Goal: Book appointment/travel/reservation

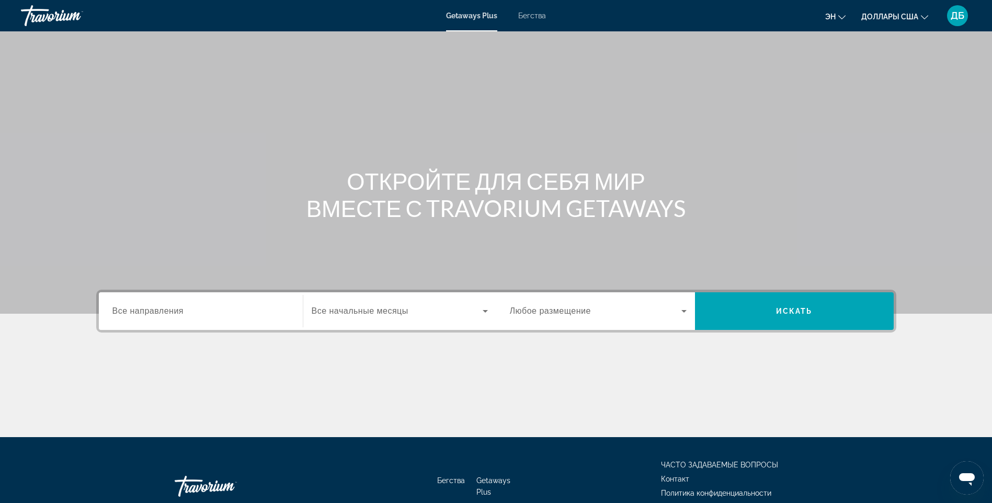
click at [253, 313] on input "Destination Все направления" at bounding box center [200, 312] width 177 height 13
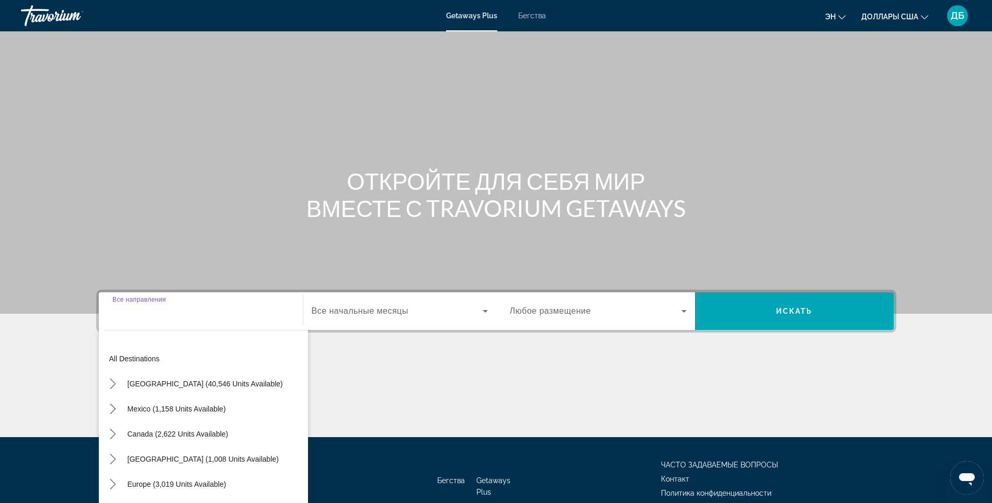
scroll to position [62, 0]
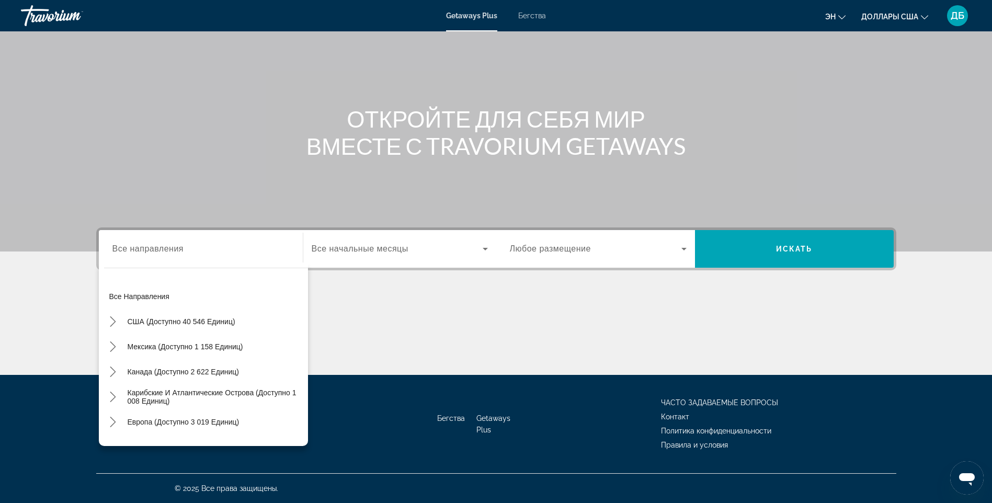
click at [178, 259] on div "Виджет поиска" at bounding box center [200, 249] width 177 height 30
click at [185, 255] on input "Destination Все направления" at bounding box center [200, 249] width 177 height 13
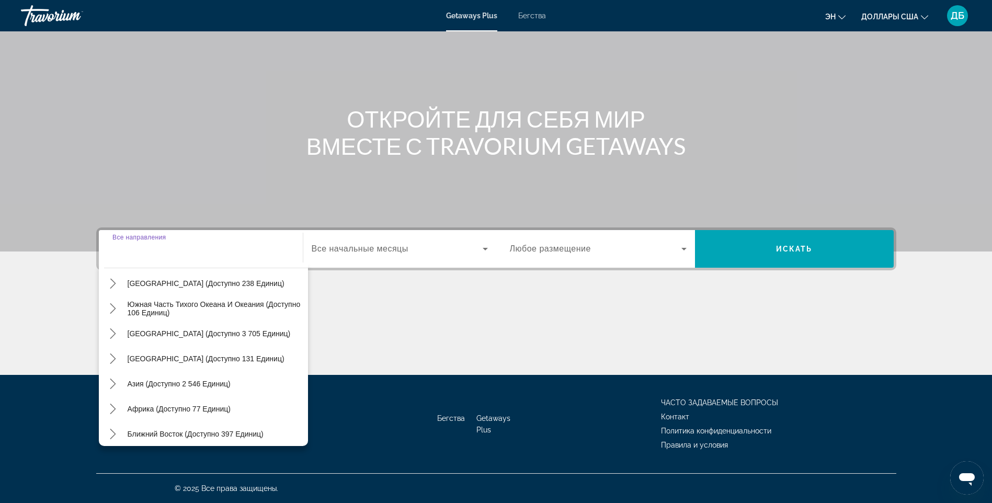
scroll to position [170, 0]
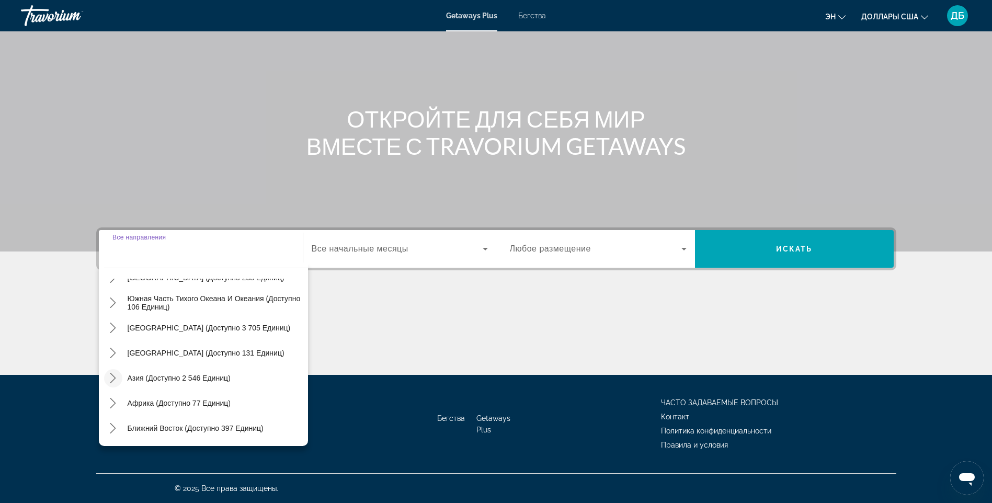
click at [110, 378] on icon "Переключить подменю «Азия» (доступно 2 546 единиц)" at bounding box center [113, 378] width 10 height 10
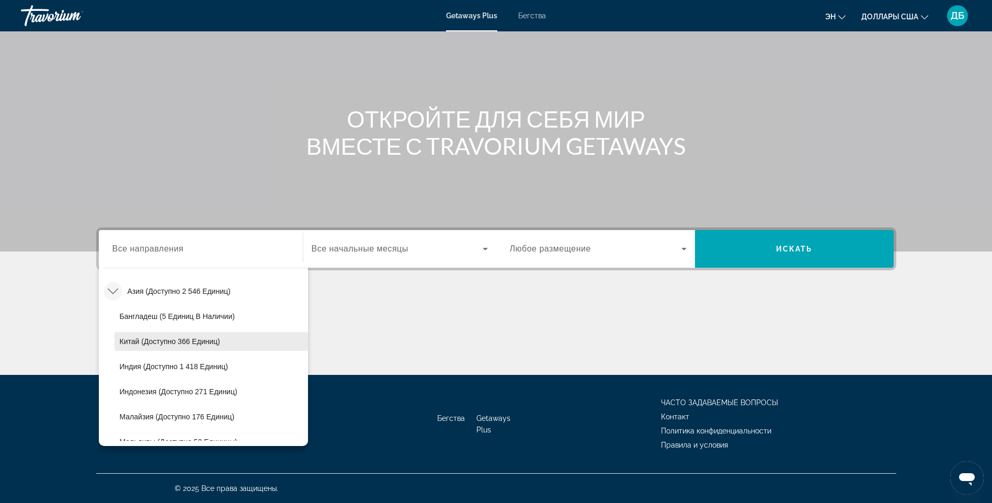
click at [186, 339] on span "Китай (доступно 366 единиц)" at bounding box center [170, 341] width 100 height 8
type input "**********"
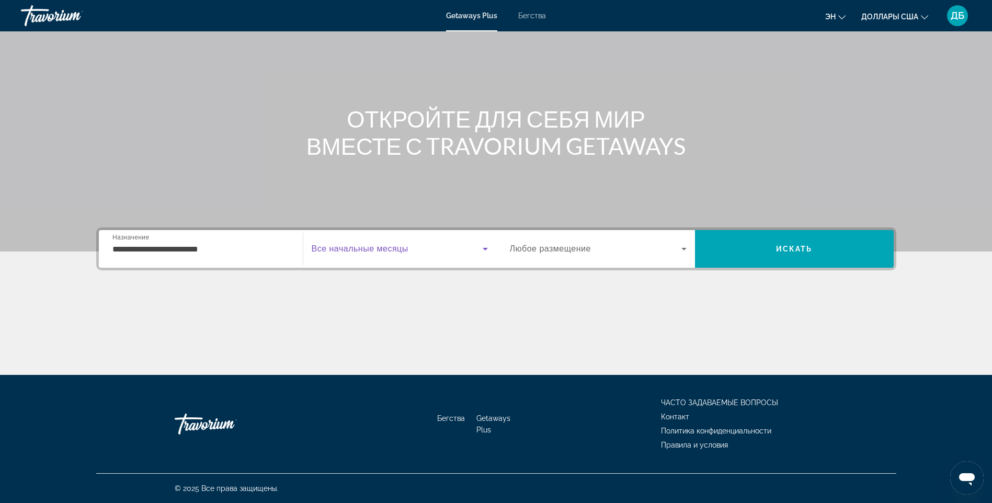
click at [483, 248] on icon "Виджет поиска" at bounding box center [485, 249] width 5 height 3
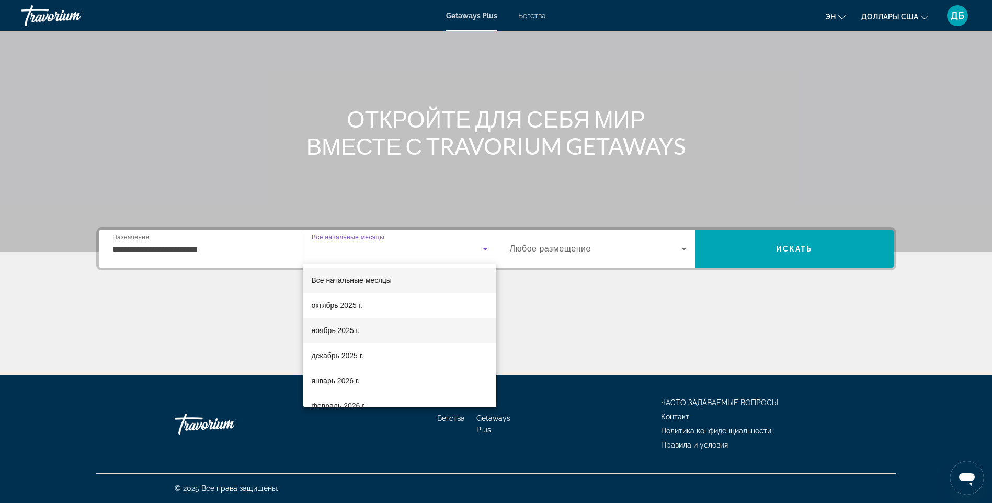
click at [350, 332] on font "ноябрь 2025 г." at bounding box center [336, 330] width 48 height 8
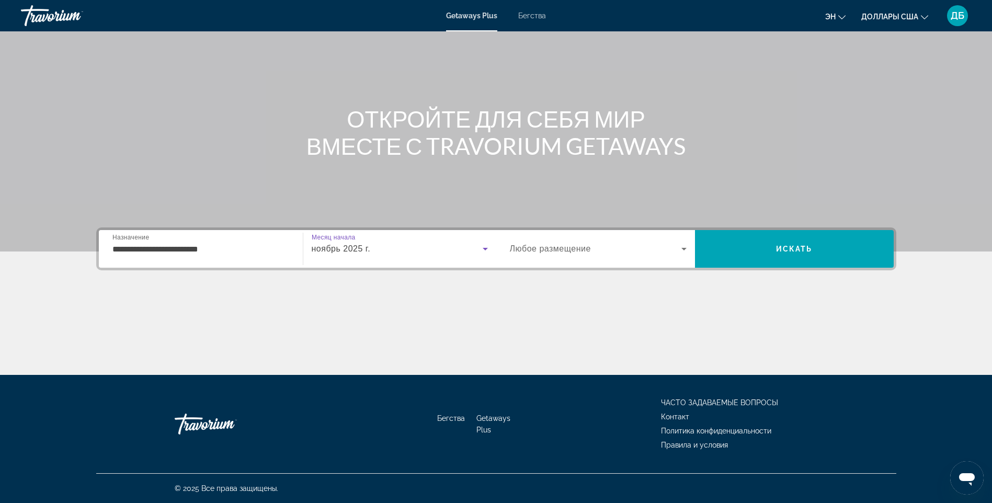
click at [611, 246] on span "Виджет поиска" at bounding box center [596, 249] width 172 height 13
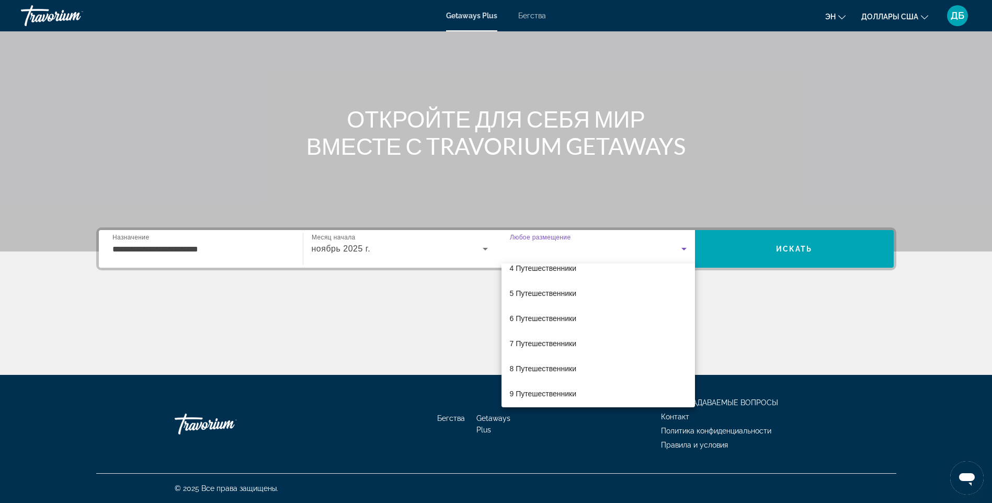
scroll to position [116, 0]
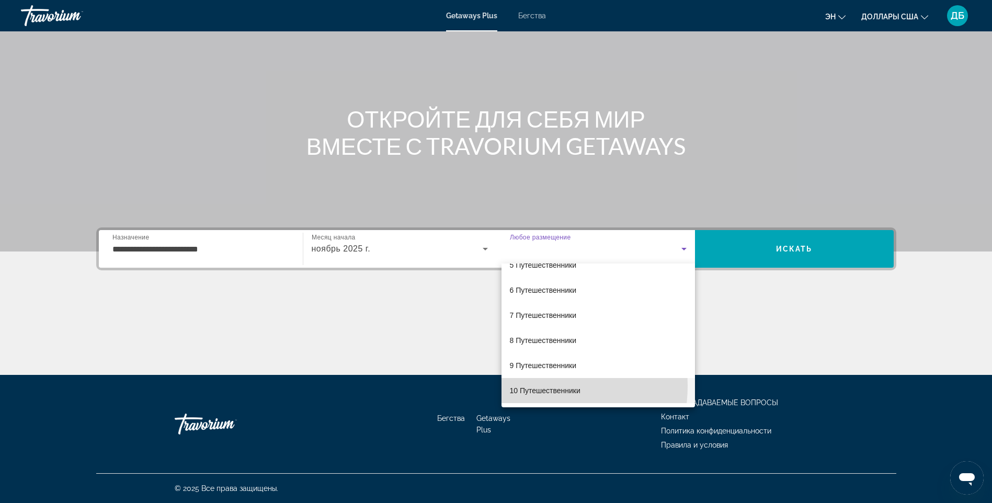
click at [526, 387] on font "10 Путешественники" at bounding box center [545, 391] width 71 height 8
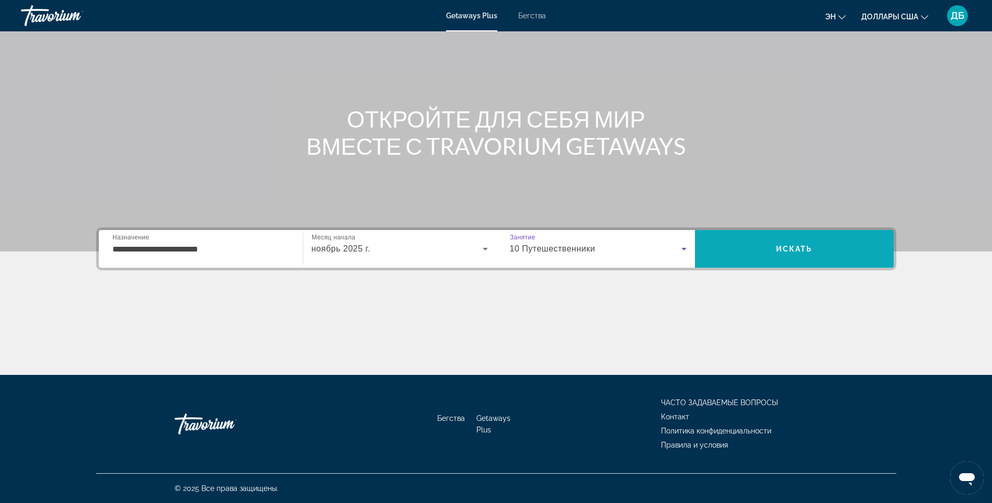
click at [791, 245] on span "Искать" at bounding box center [794, 249] width 37 height 8
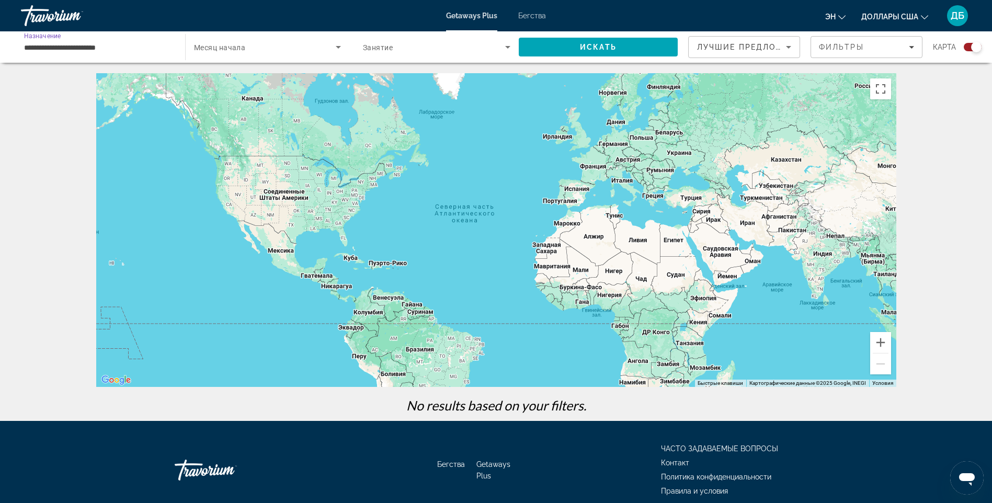
click at [123, 50] on input "**********" at bounding box center [98, 47] width 148 height 13
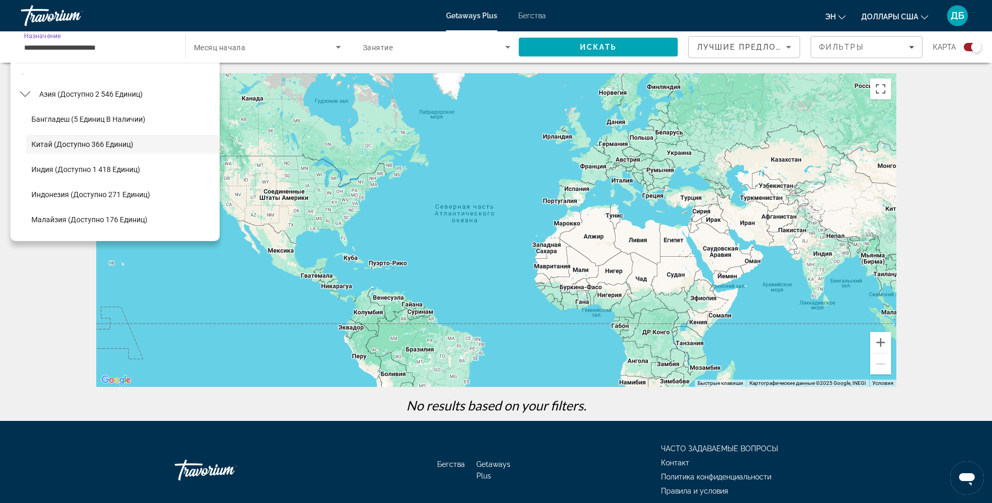
scroll to position [238, 0]
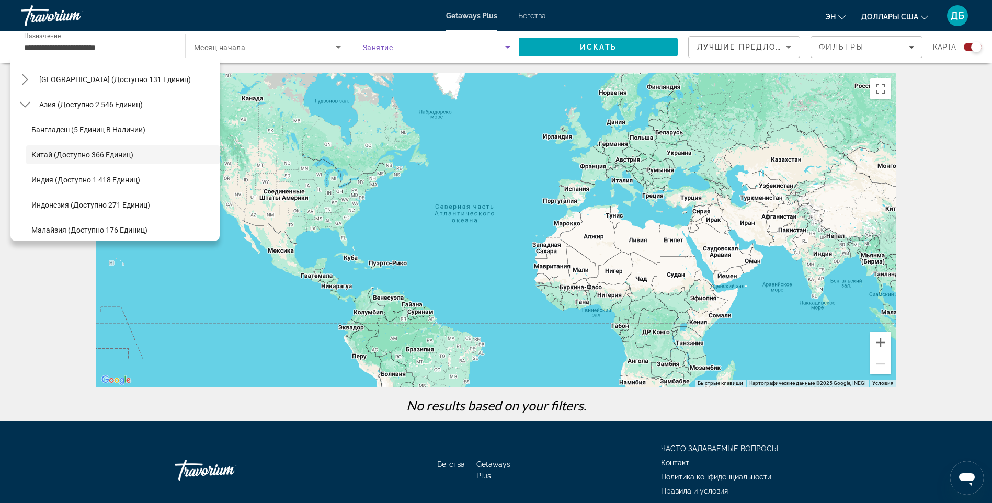
click at [454, 48] on span "Виджет поиска" at bounding box center [434, 47] width 142 height 13
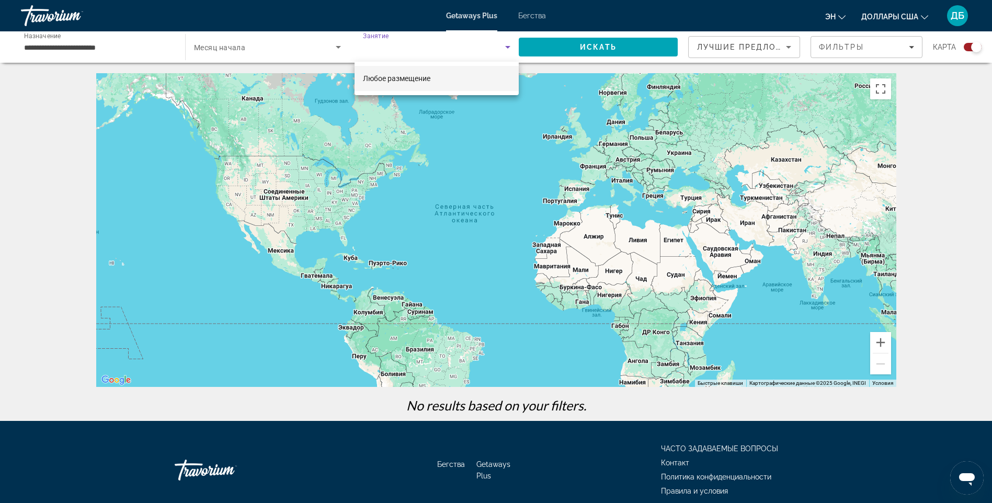
click at [454, 48] on div at bounding box center [496, 251] width 992 height 503
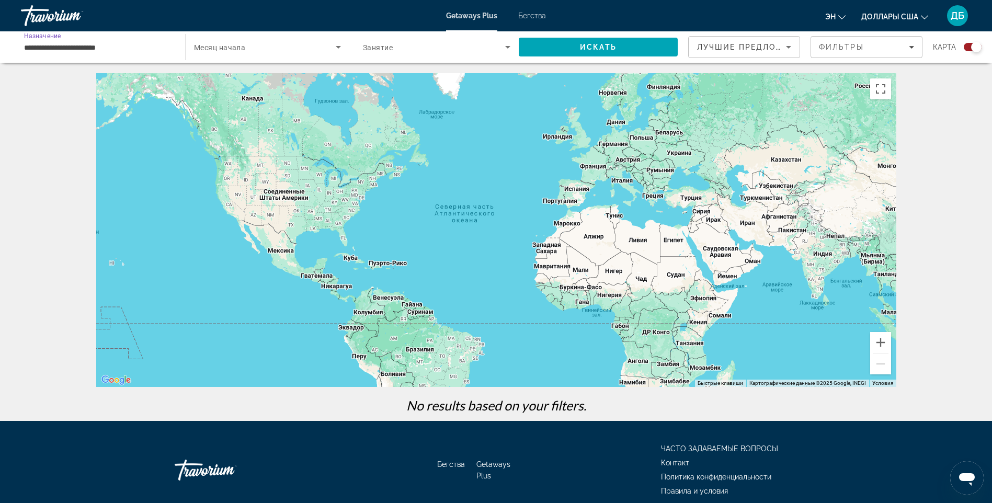
click at [126, 47] on input "**********" at bounding box center [98, 47] width 148 height 13
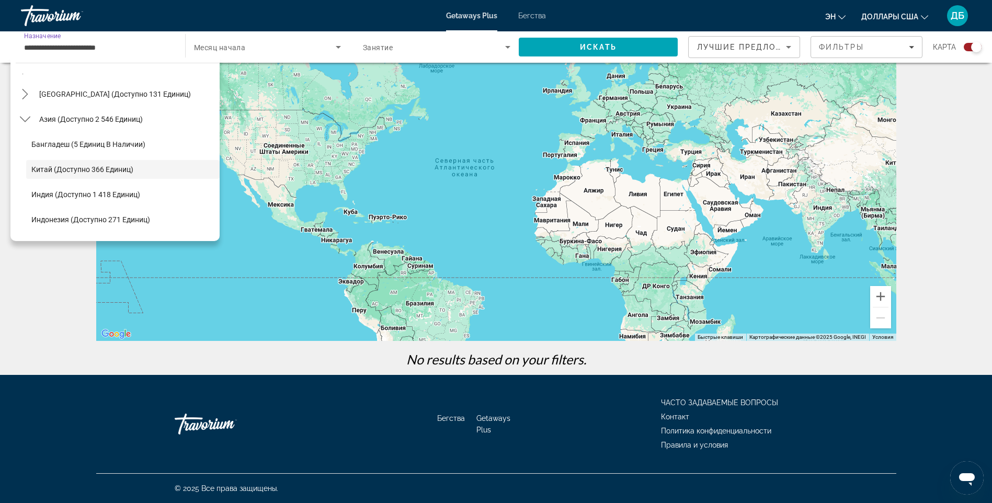
scroll to position [159, 0]
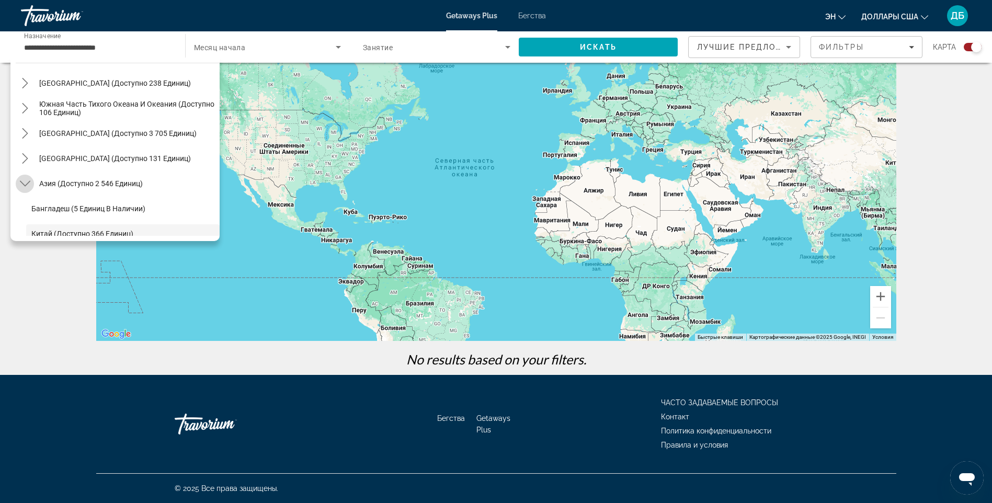
click at [26, 181] on icon "Переключить подменю «Азия» (доступно 2 546 единиц)" at bounding box center [25, 183] width 10 height 10
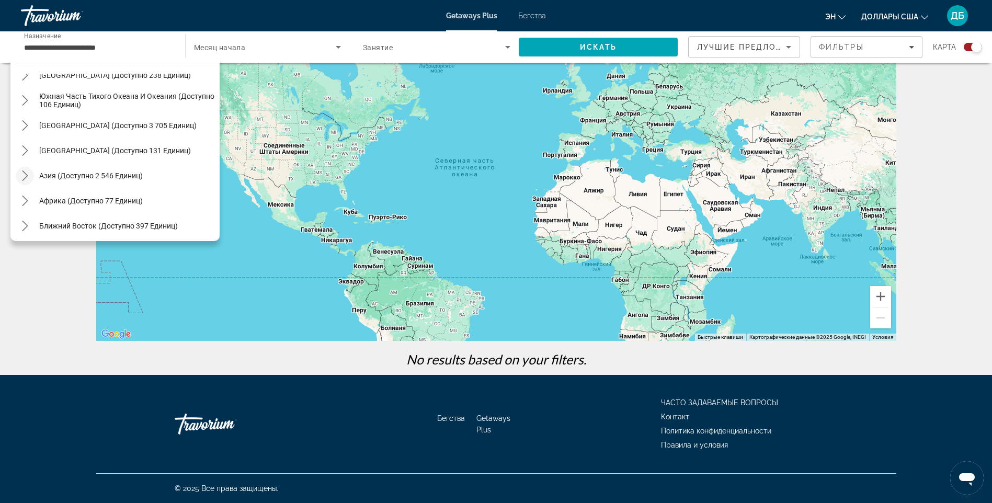
scroll to position [170, 0]
click at [25, 218] on icon "Переключить подменю «Ближний Восток» (доступно 397 единиц)" at bounding box center [25, 223] width 10 height 10
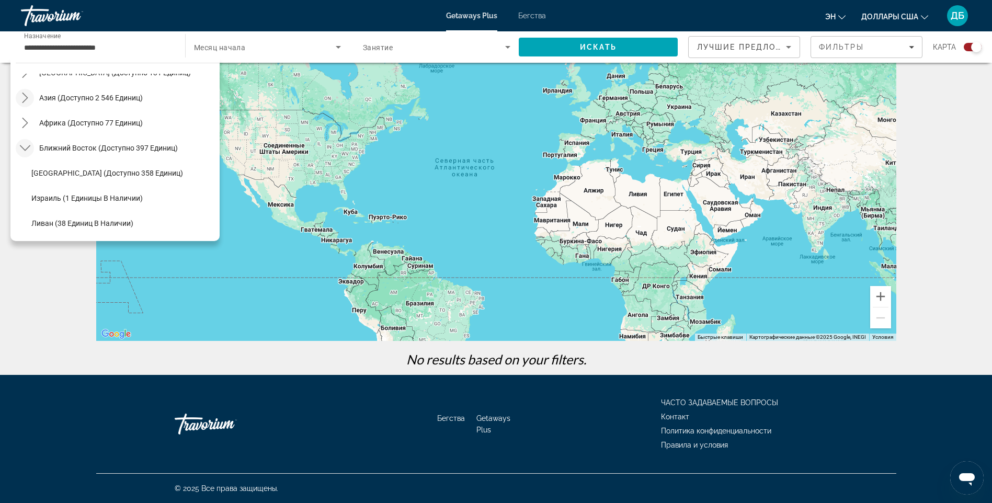
click at [27, 149] on icon "Переключить подменю «Ближний Восток» (доступно 397 единиц)" at bounding box center [24, 148] width 10 height 6
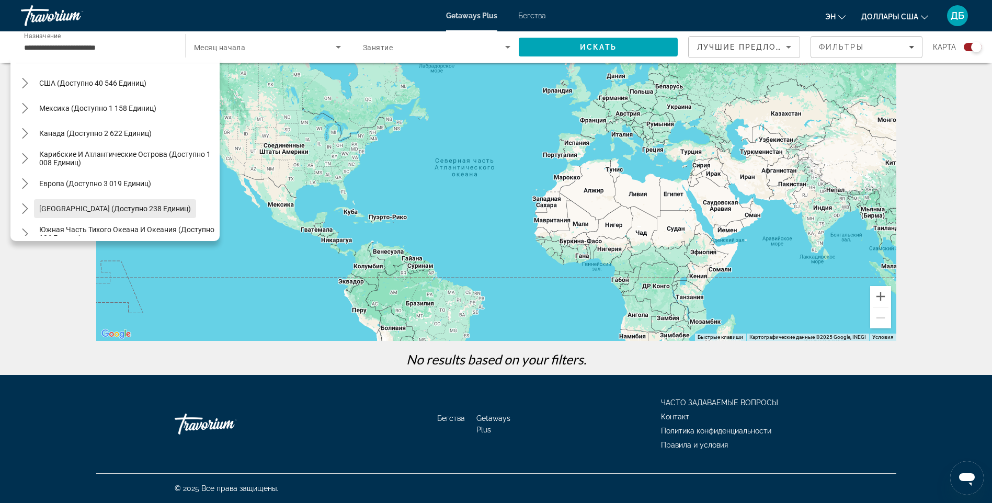
scroll to position [13, 0]
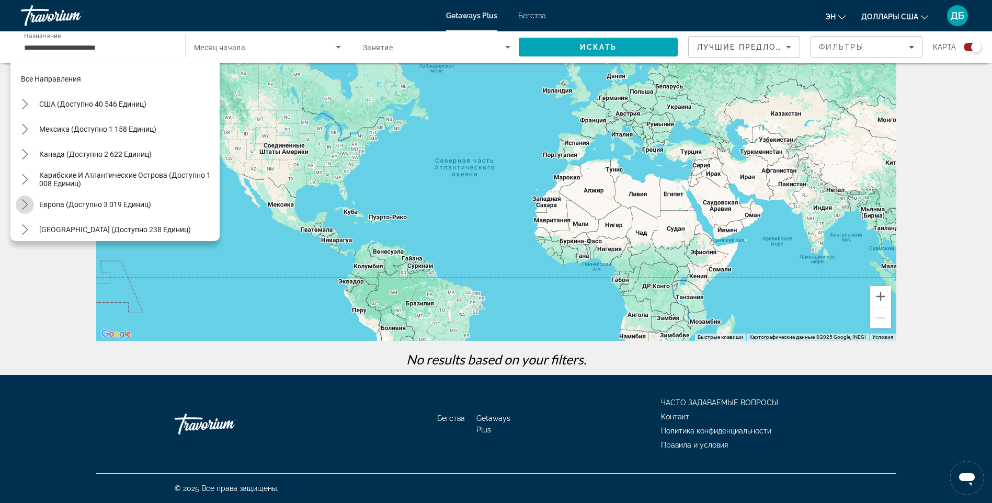
click at [24, 204] on icon "Переключить подменю «Европа» (доступно 3 019 единиц)" at bounding box center [25, 204] width 10 height 10
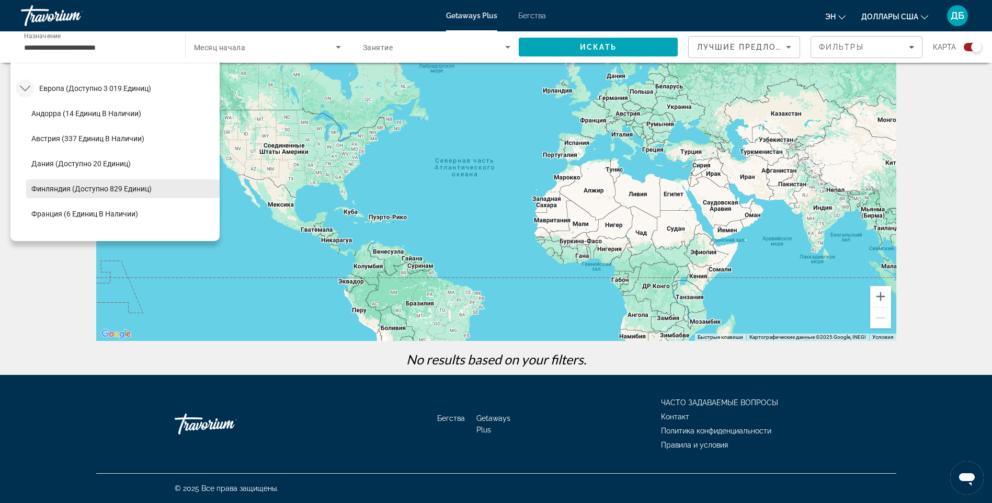
scroll to position [78, 0]
click at [24, 139] on icon "Переключить подменю «Европа» (доступно 3 019 единиц)" at bounding box center [25, 138] width 10 height 10
click at [29, 113] on icon "Переключить подменю Карибские и Атлантические острова (доступно 1,008 единиц)" at bounding box center [25, 113] width 10 height 10
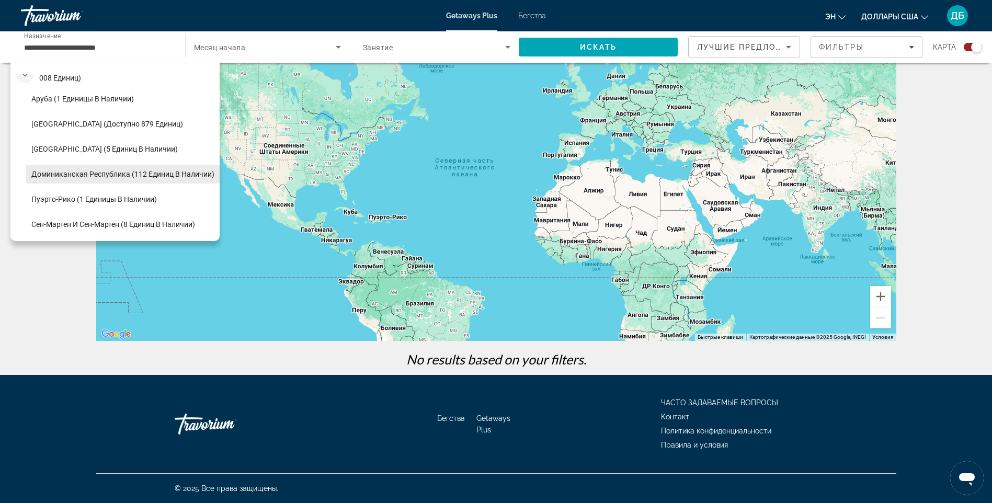
scroll to position [53, 0]
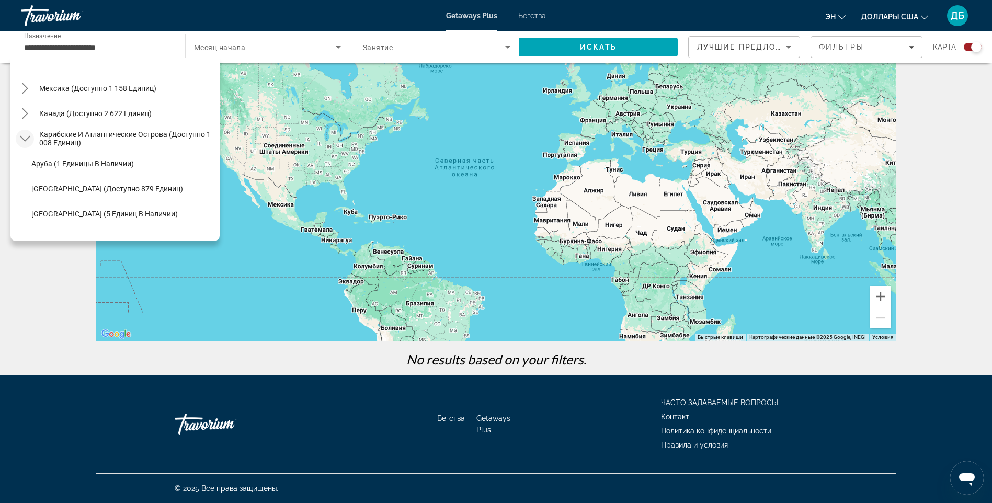
click at [27, 137] on icon "Переключить подменю Карибские и Атлантические острова (доступно 1,008 единиц)" at bounding box center [25, 138] width 10 height 10
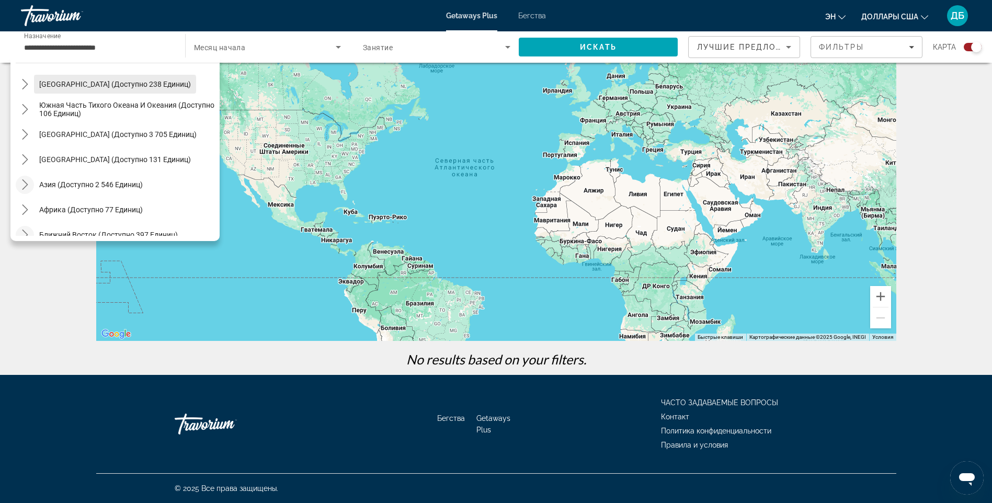
scroll to position [170, 0]
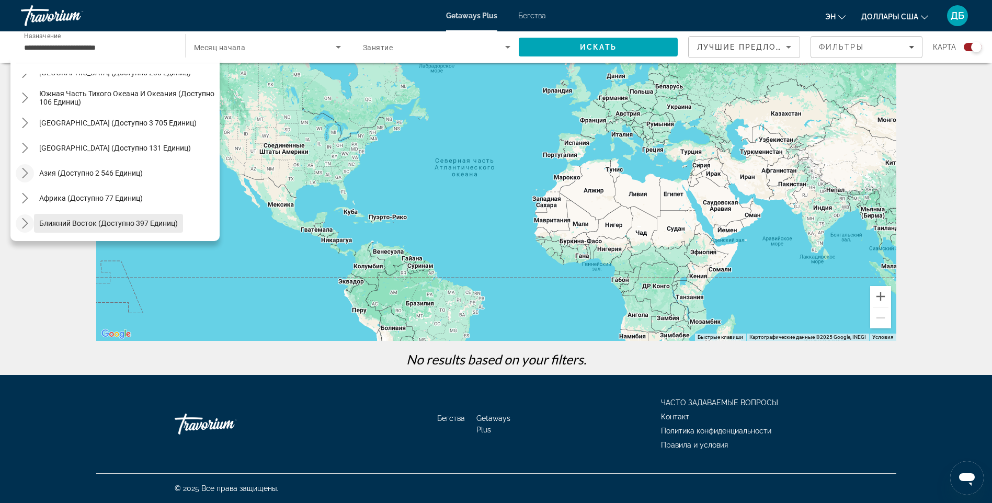
click at [53, 220] on span "Ближний Восток (доступно 397 единиц)" at bounding box center [108, 223] width 139 height 8
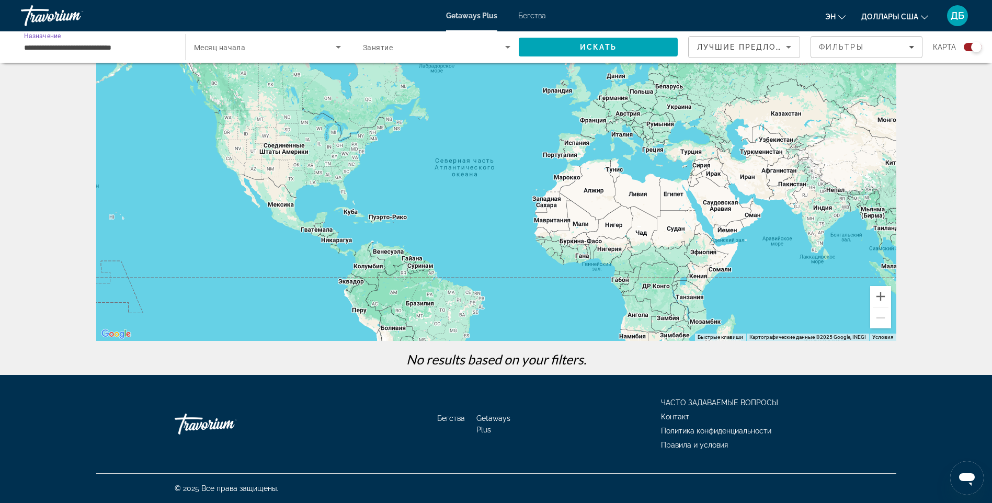
click at [103, 50] on input "**********" at bounding box center [98, 47] width 148 height 13
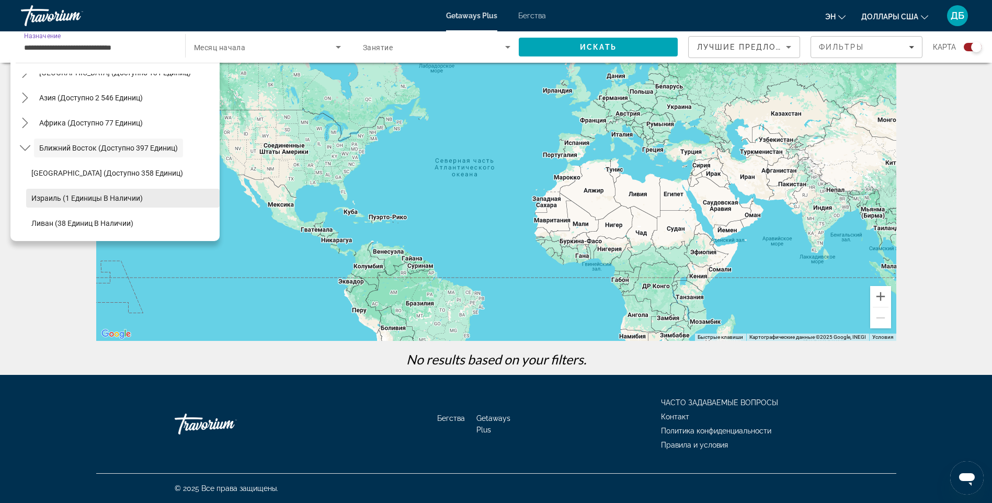
scroll to position [193, 0]
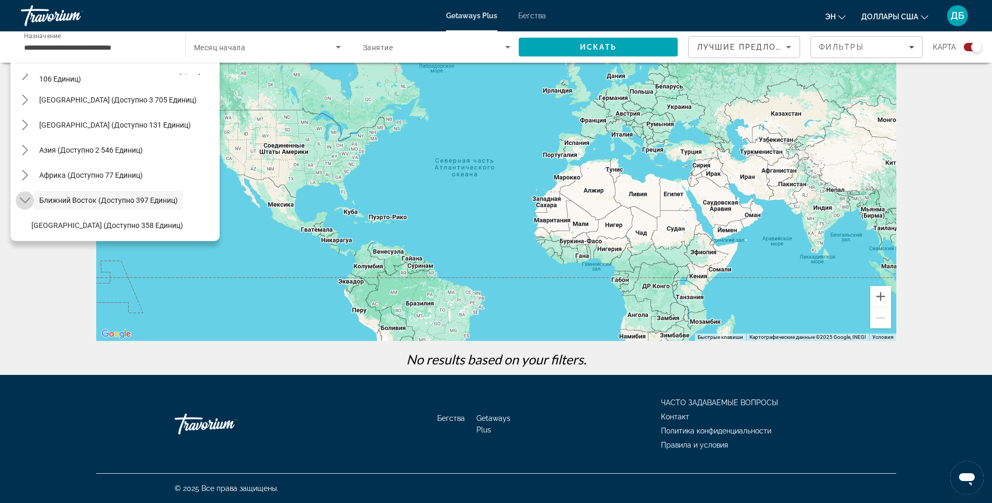
click at [25, 199] on icon "Переключить подменю «Ближний Восток» (доступно 397 единиц)" at bounding box center [25, 200] width 10 height 10
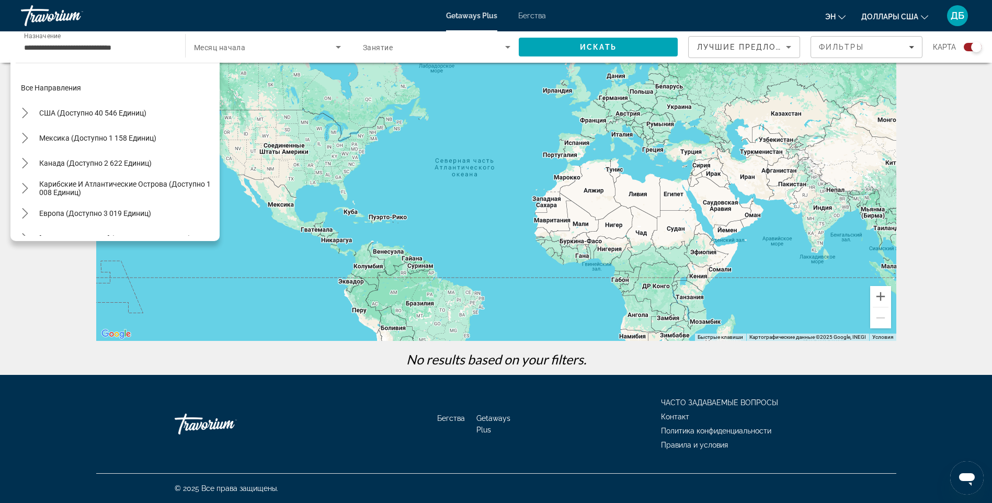
scroll to position [0, 0]
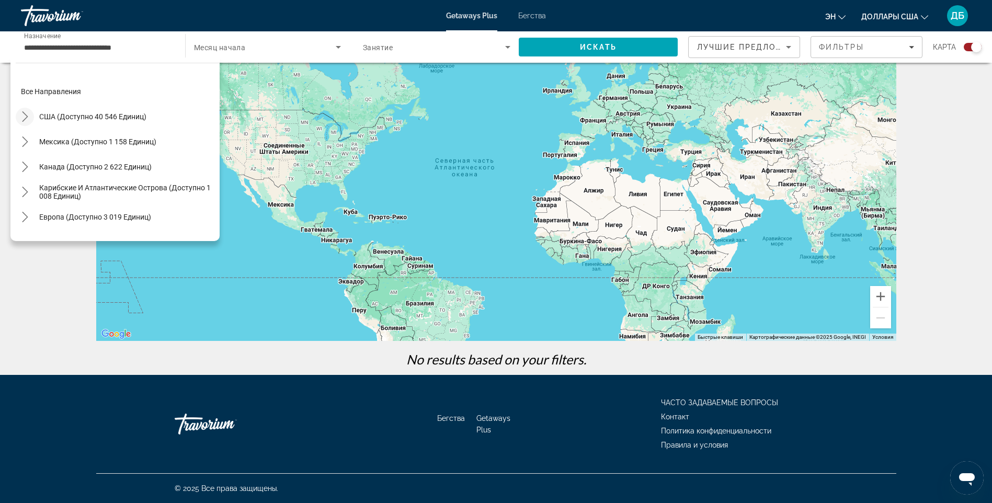
click at [28, 118] on icon "Переключить подменю Соединенные Штаты (доступно 40 546 единиц)" at bounding box center [25, 116] width 10 height 10
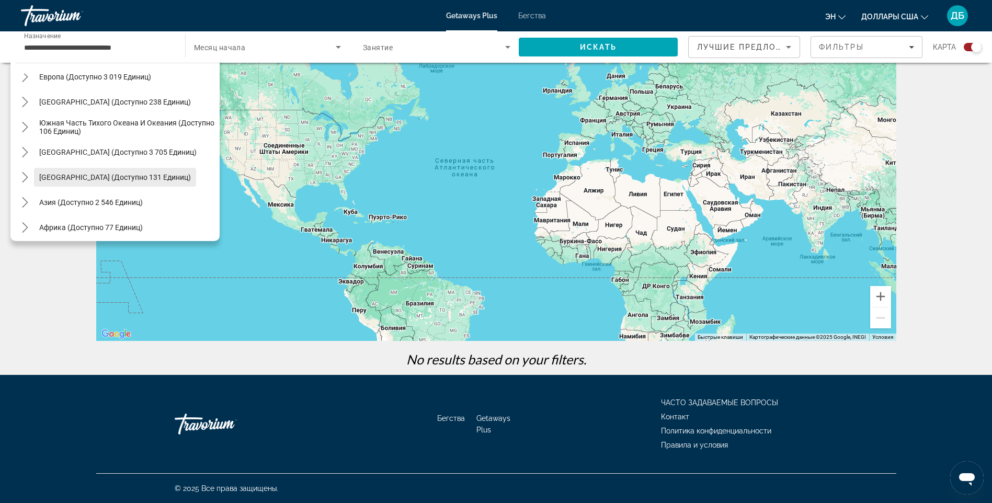
scroll to position [1129, 0]
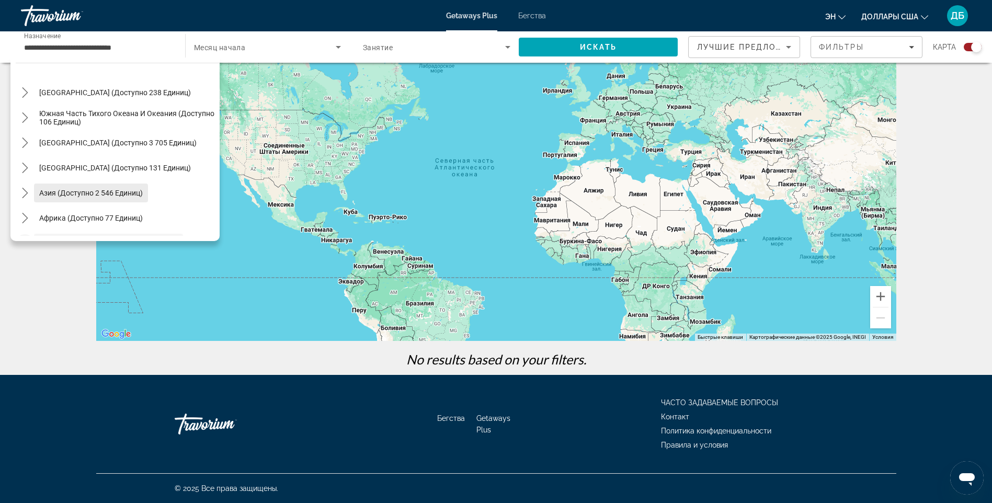
click at [38, 188] on span "Выберите направление: Азия (доступно 2 546 единиц)" at bounding box center [91, 193] width 114 height 25
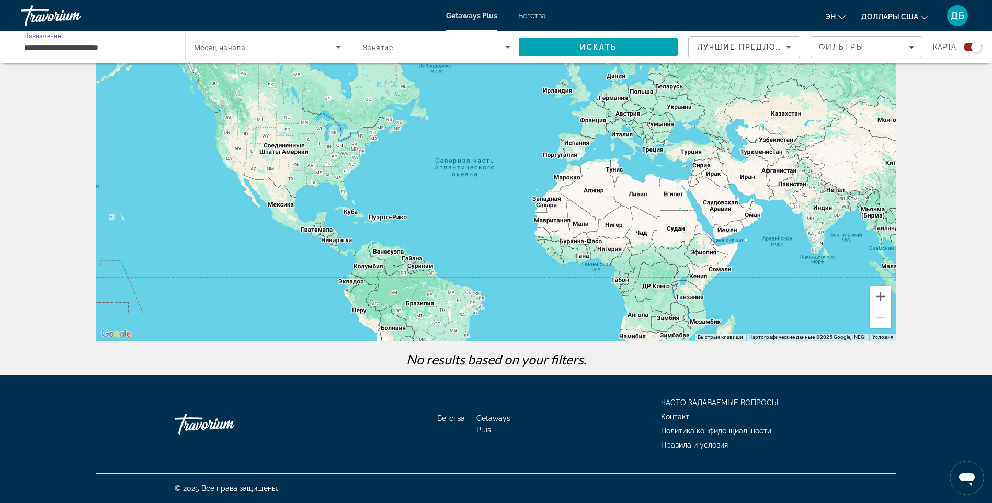
click at [106, 46] on input "**********" at bounding box center [98, 47] width 148 height 13
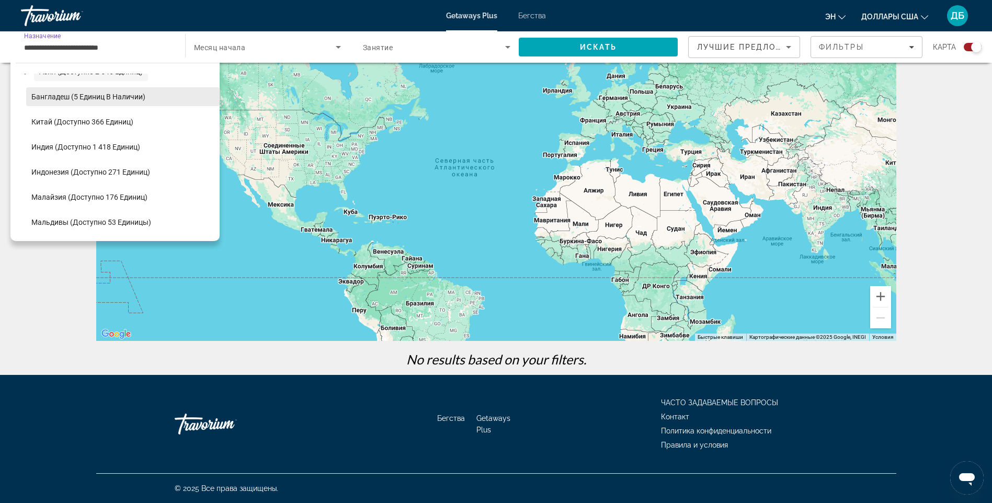
scroll to position [1272, 0]
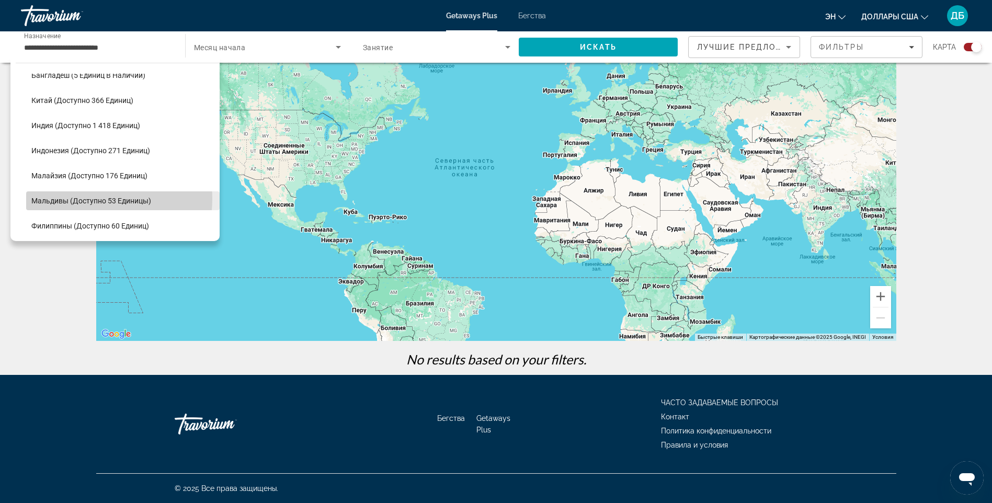
click at [89, 199] on span "Мальдивы (доступно 53 единицы)" at bounding box center [91, 201] width 120 height 8
type input "**********"
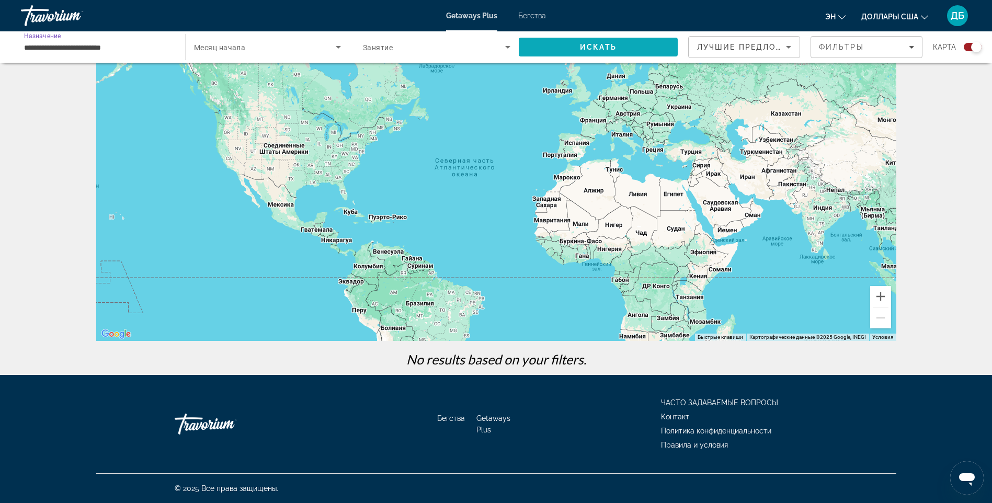
click at [606, 51] on span "Искать" at bounding box center [598, 47] width 37 height 8
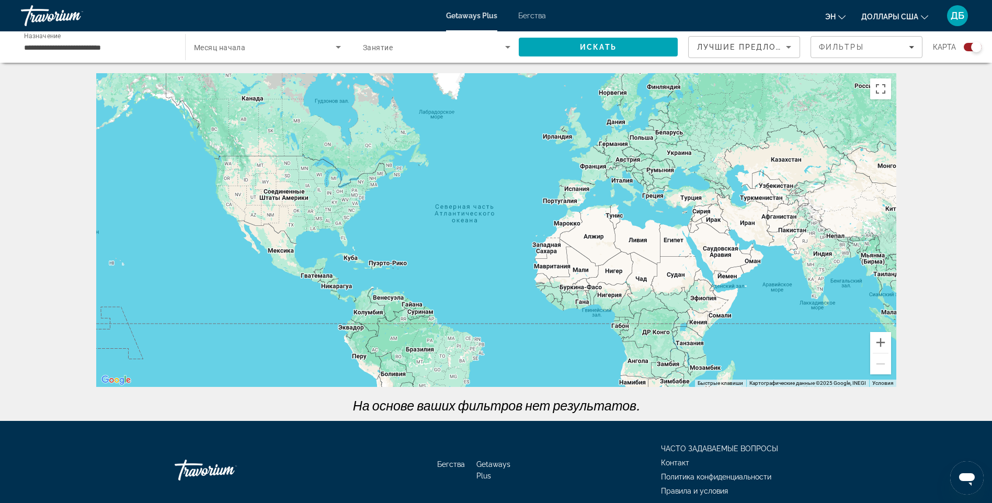
click at [450, 44] on span "Виджет поиска" at bounding box center [434, 47] width 142 height 13
click at [206, 44] on div at bounding box center [496, 251] width 992 height 503
click at [538, 18] on span "Бегства" at bounding box center [532, 16] width 28 height 8
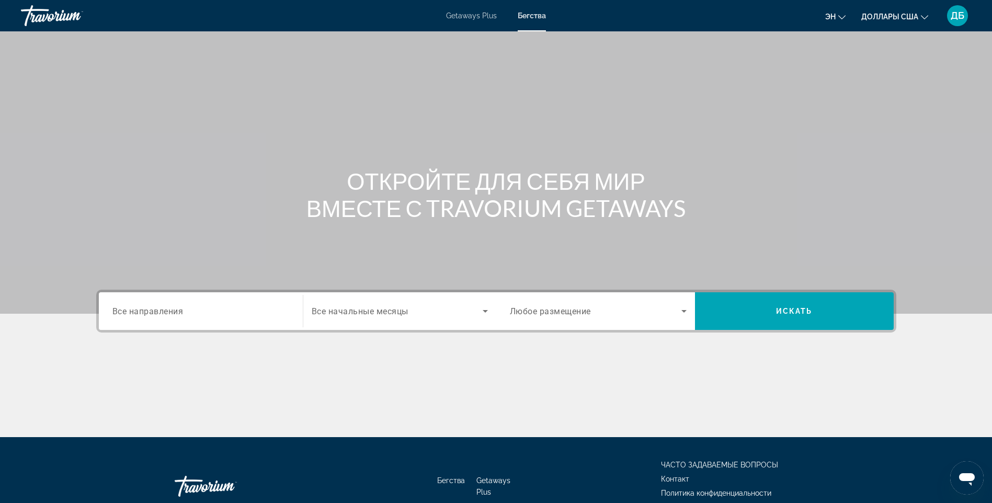
click at [266, 307] on input "Destination Все направления" at bounding box center [200, 312] width 177 height 13
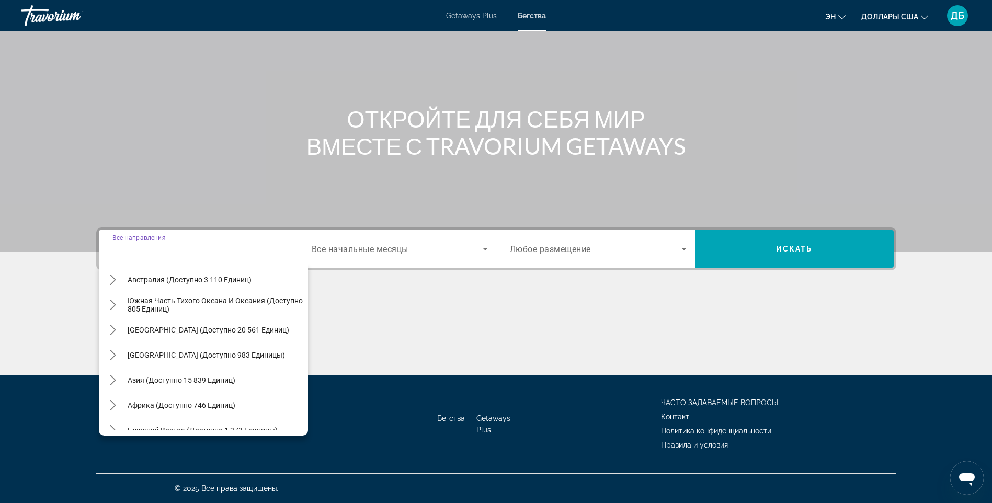
scroll to position [170, 0]
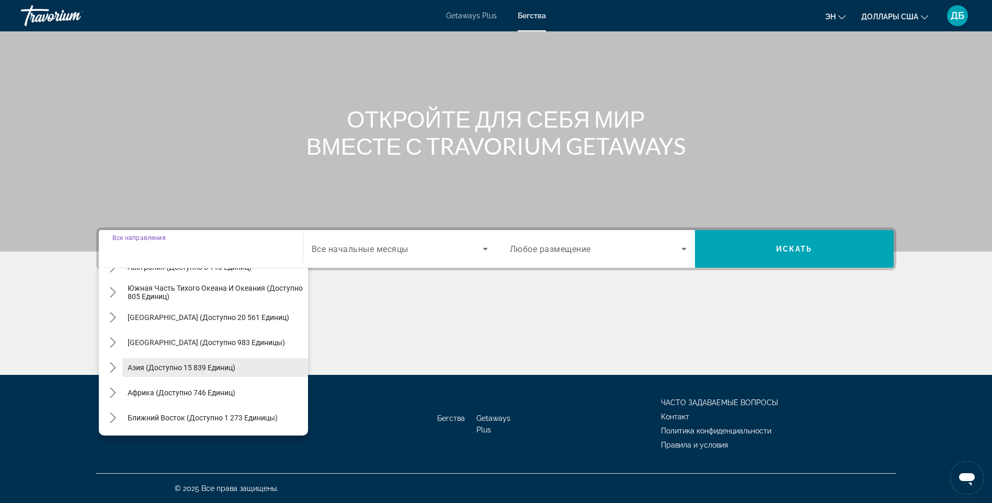
click at [184, 365] on span "Азия (доступно 15 839 единиц)" at bounding box center [182, 368] width 108 height 8
type input "**********"
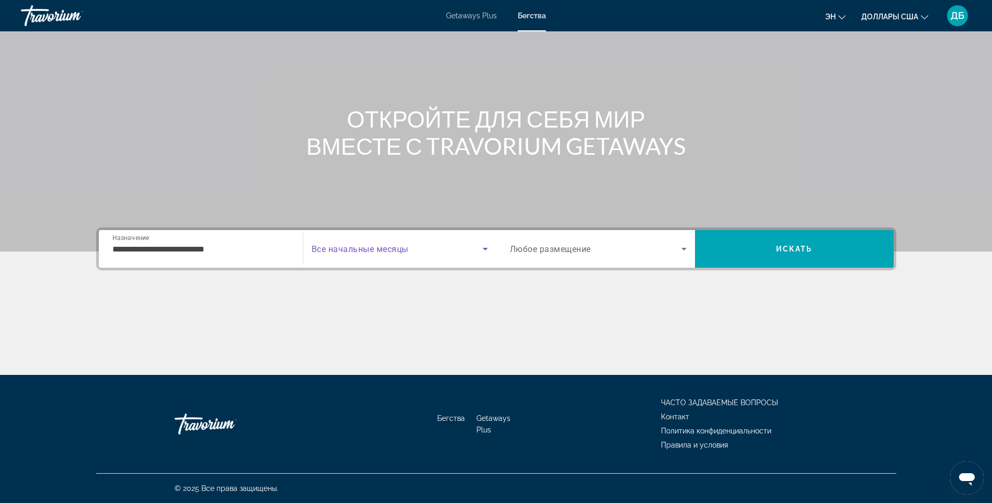
click at [480, 248] on icon "Виджет поиска" at bounding box center [485, 249] width 13 height 13
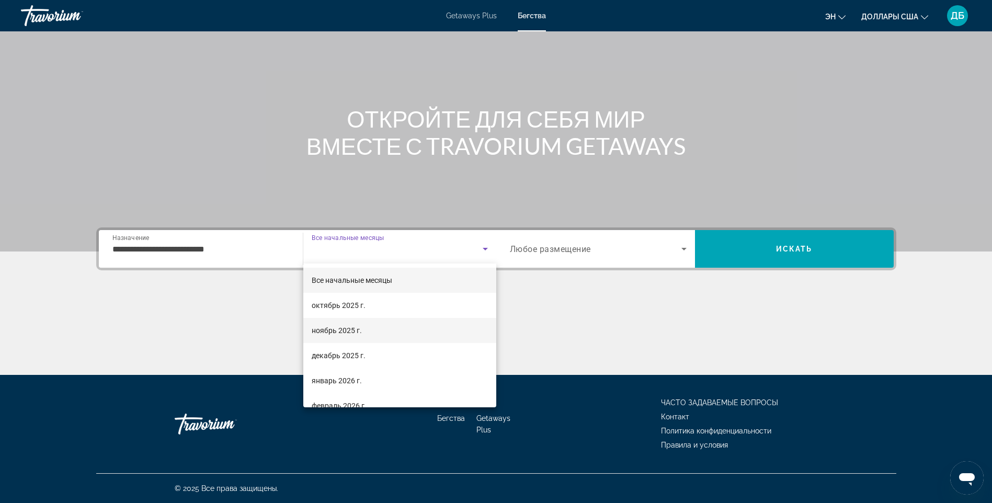
click at [344, 331] on font "ноябрь 2025 г." at bounding box center [337, 330] width 50 height 8
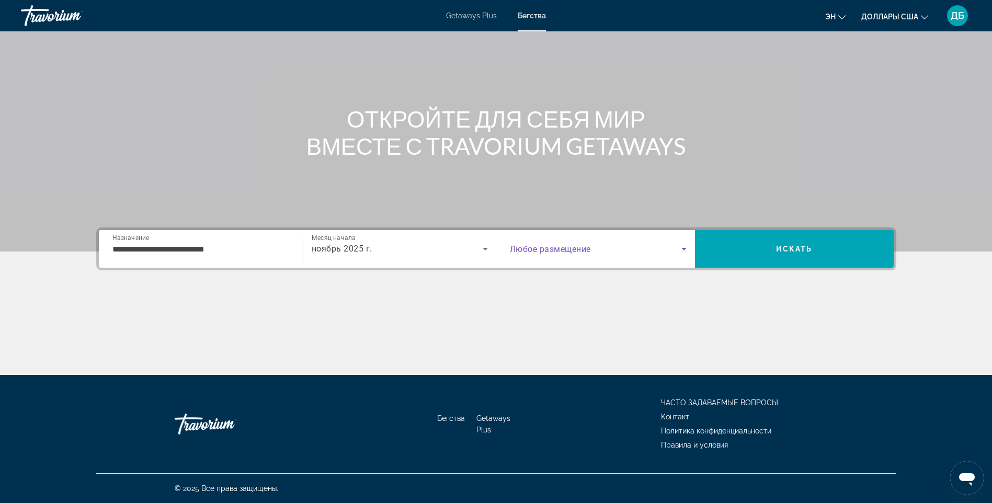
click at [676, 251] on span "Виджет поиска" at bounding box center [596, 249] width 172 height 13
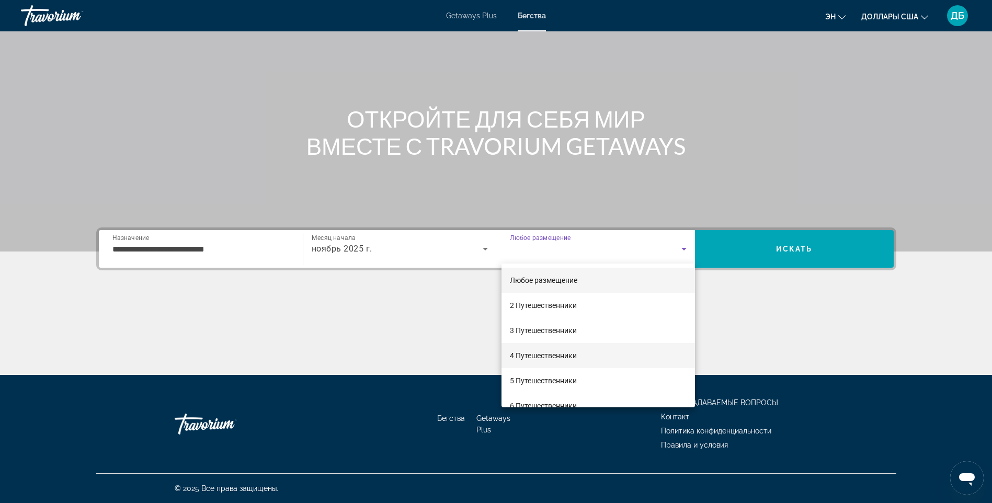
click at [558, 352] on font "4 Путешественники" at bounding box center [543, 356] width 67 height 8
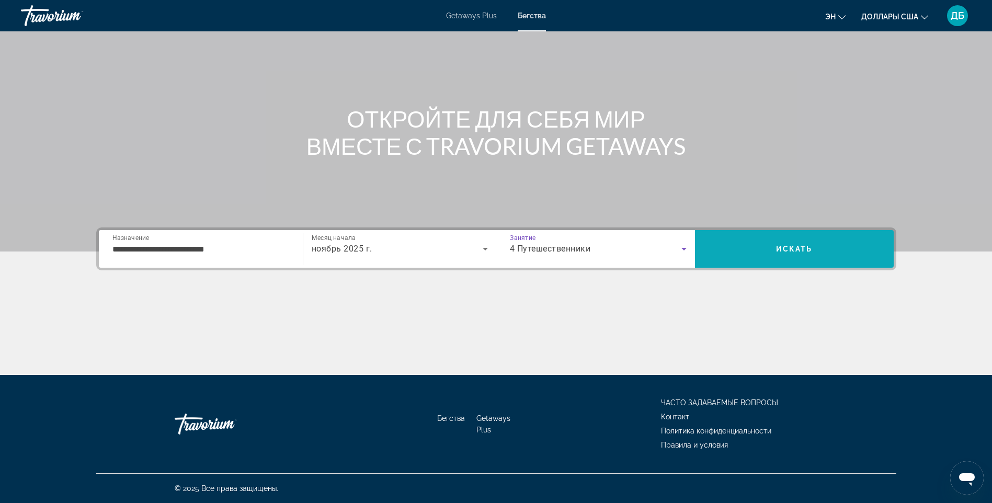
click at [803, 250] on span "Искать" at bounding box center [794, 249] width 37 height 8
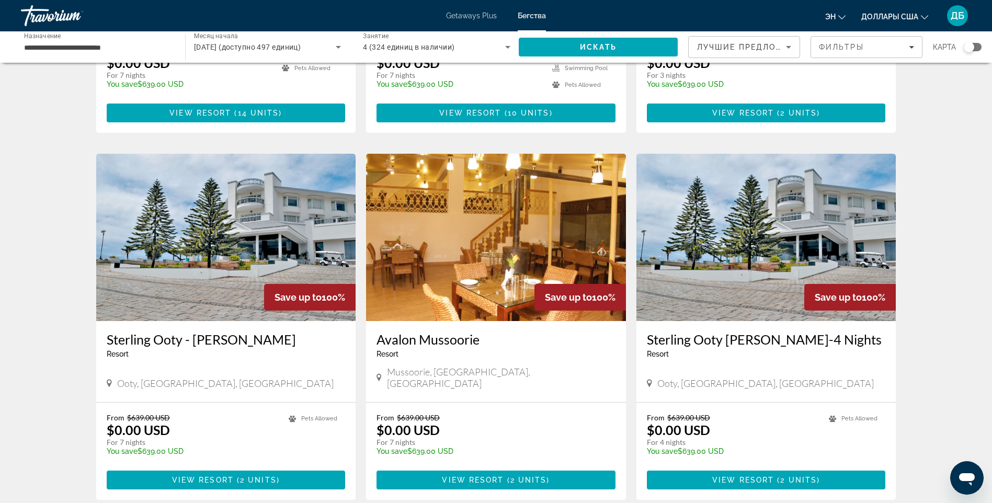
scroll to position [1153, 0]
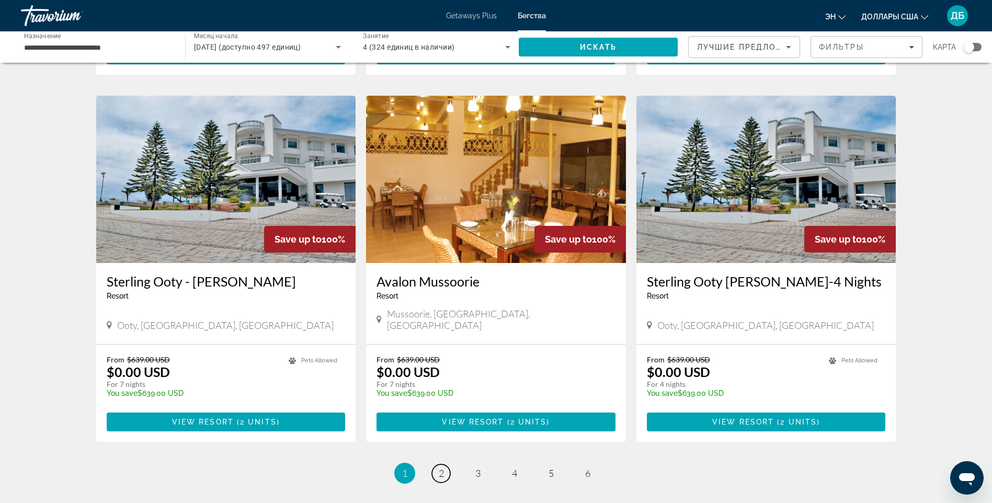
click at [443, 468] on span "2" at bounding box center [441, 474] width 5 height 12
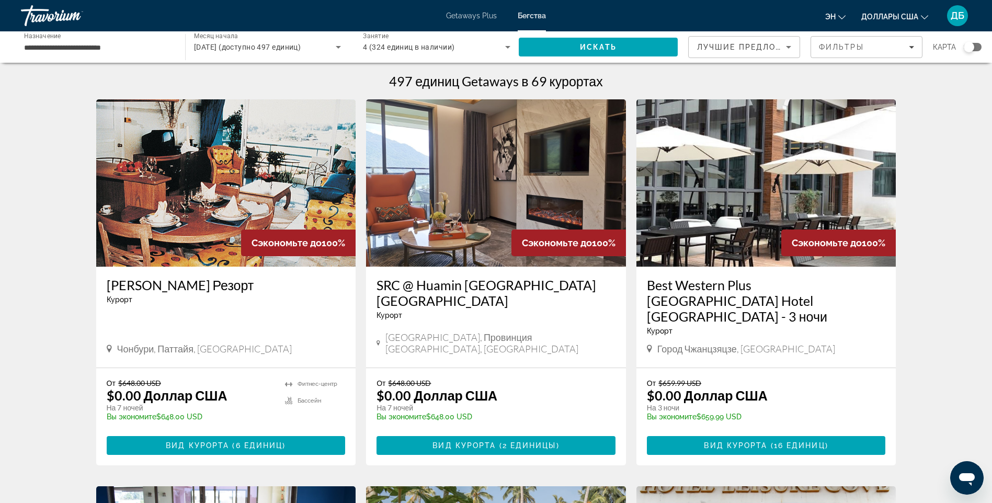
click at [477, 287] on h3 "SRC @ Huamin [GEOGRAPHIC_DATA] [GEOGRAPHIC_DATA]" at bounding box center [496, 292] width 239 height 31
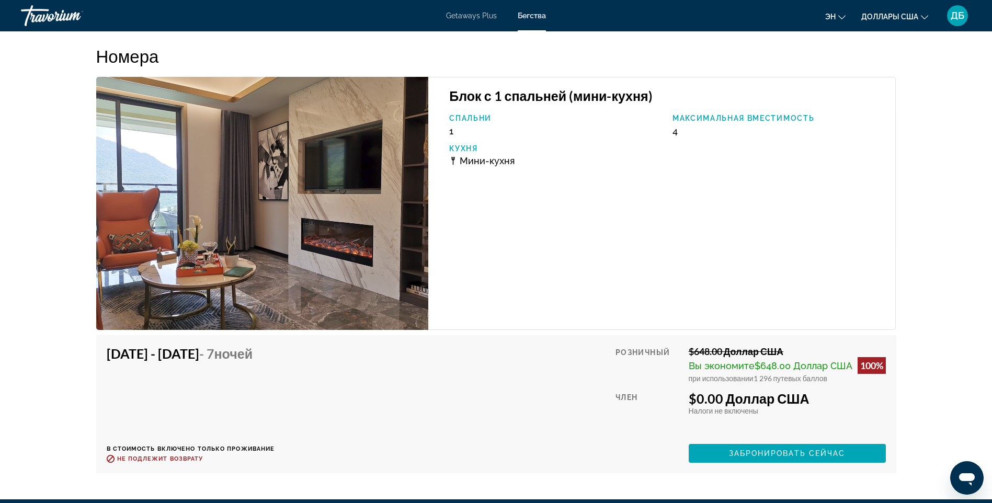
scroll to position [1739, 0]
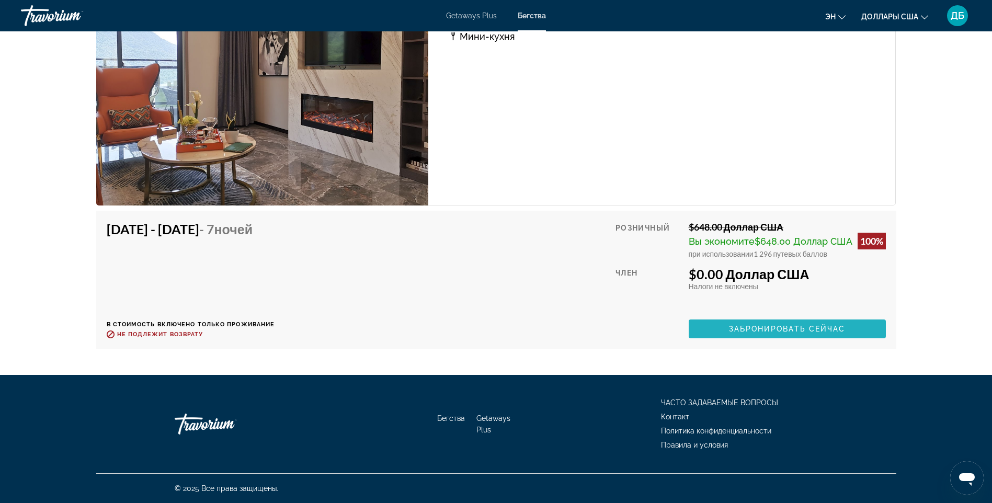
click at [735, 326] on span "Забронировать сейчас" at bounding box center [787, 329] width 117 height 8
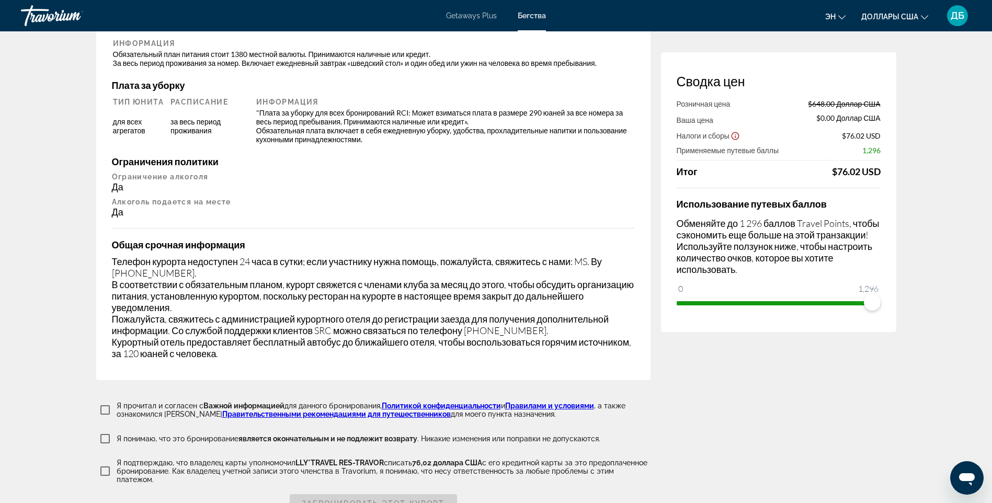
scroll to position [1623, 0]
